Goal: Information Seeking & Learning: Learn about a topic

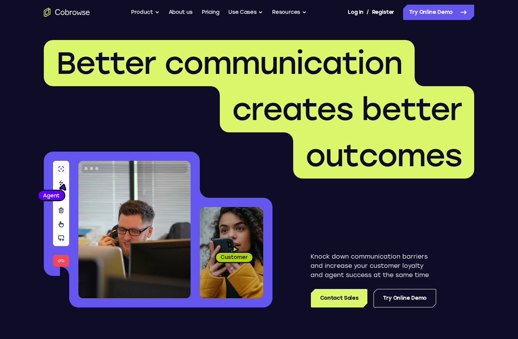
click at [211, 14] on link "Pricing" at bounding box center [211, 12] width 18 height 15
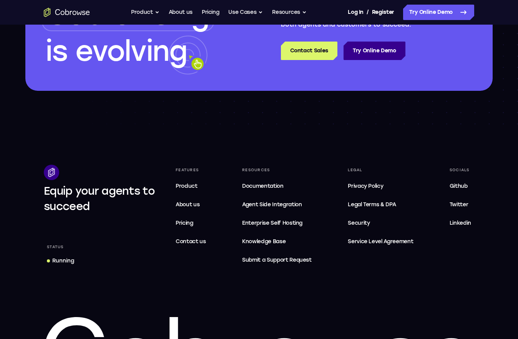
scroll to position [1250, 0]
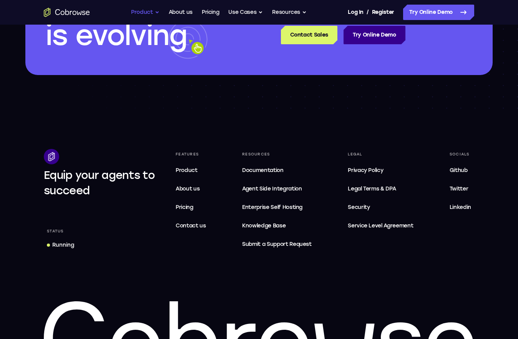
click at [144, 10] on button "Product" at bounding box center [145, 12] width 28 height 15
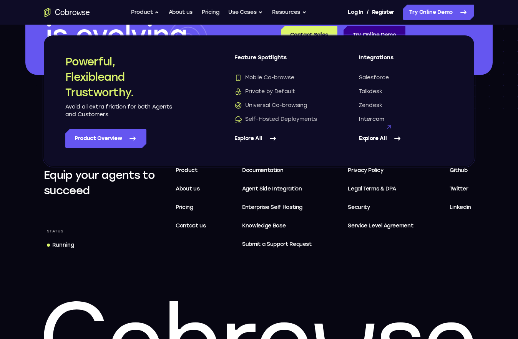
click at [367, 117] on span "Intercom" at bounding box center [371, 119] width 25 height 8
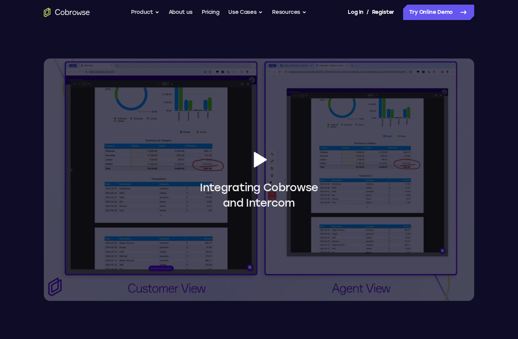
scroll to position [632, 0]
